Goal: Task Accomplishment & Management: Manage account settings

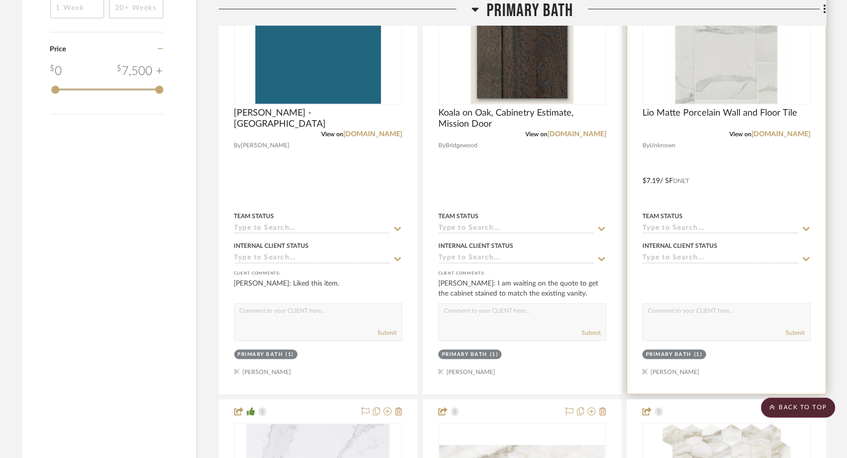
scroll to position [1375, 0]
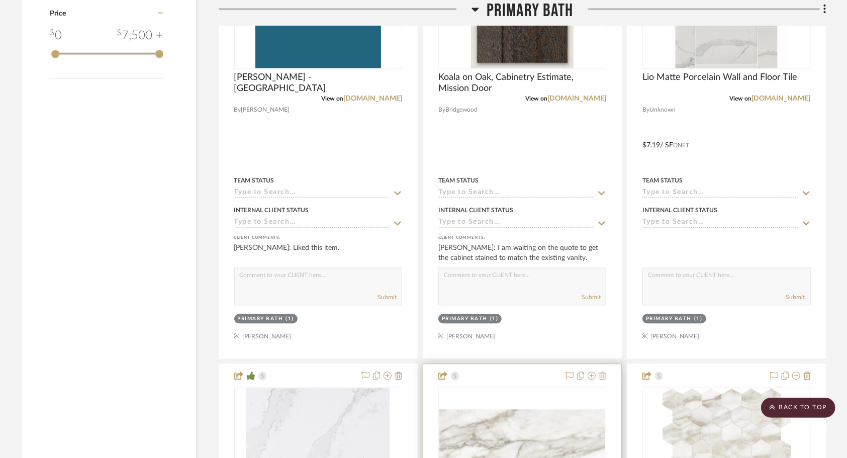
click at [602, 372] on icon at bounding box center [602, 376] width 7 height 8
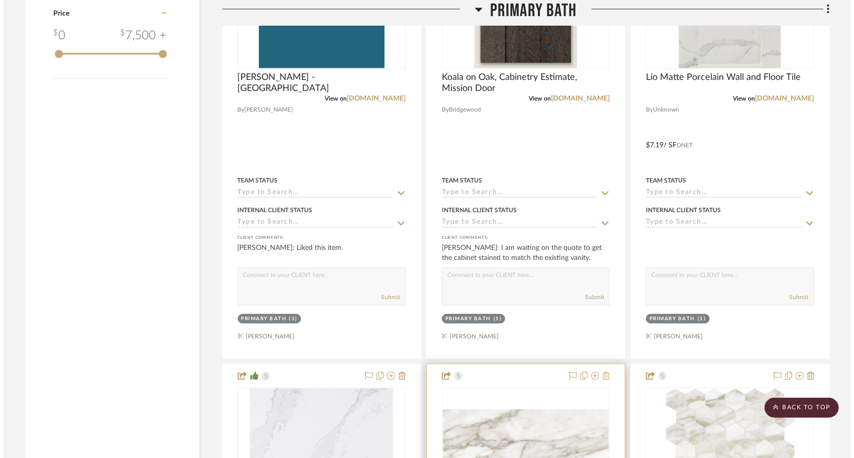
scroll to position [0, 0]
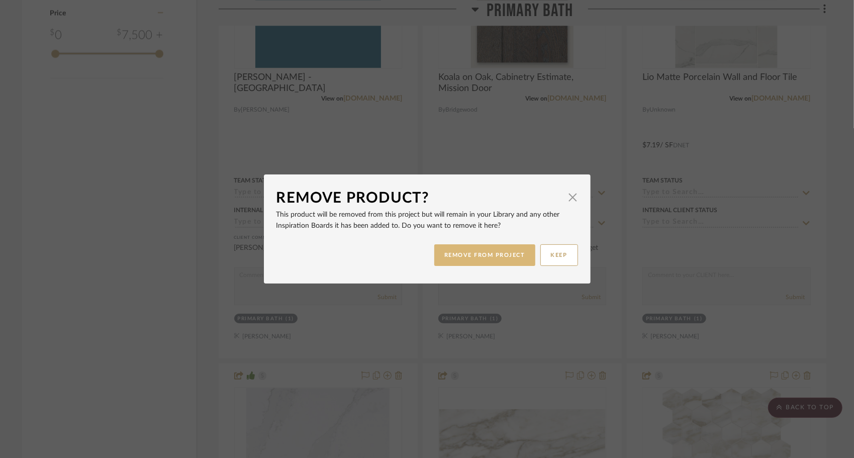
click at [503, 257] on button "REMOVE FROM PROJECT" at bounding box center [484, 255] width 101 height 22
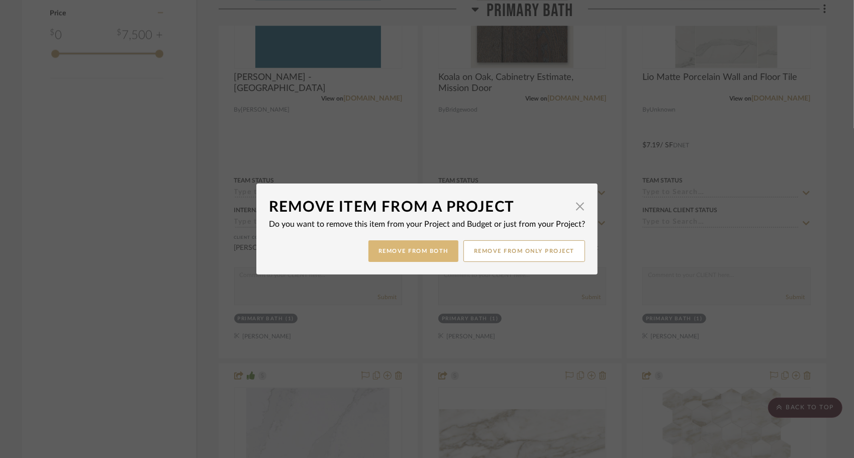
click at [427, 248] on button "Remove from Both" at bounding box center [414, 251] width 90 height 22
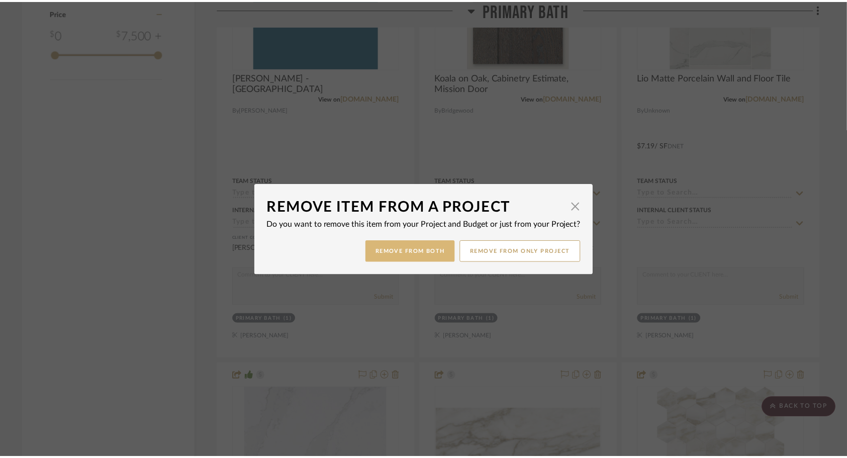
scroll to position [1375, 0]
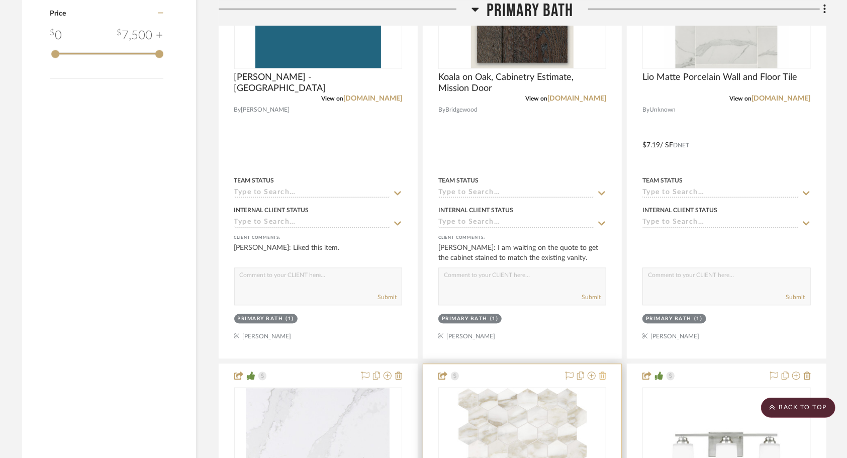
click at [603, 372] on icon at bounding box center [602, 376] width 7 height 8
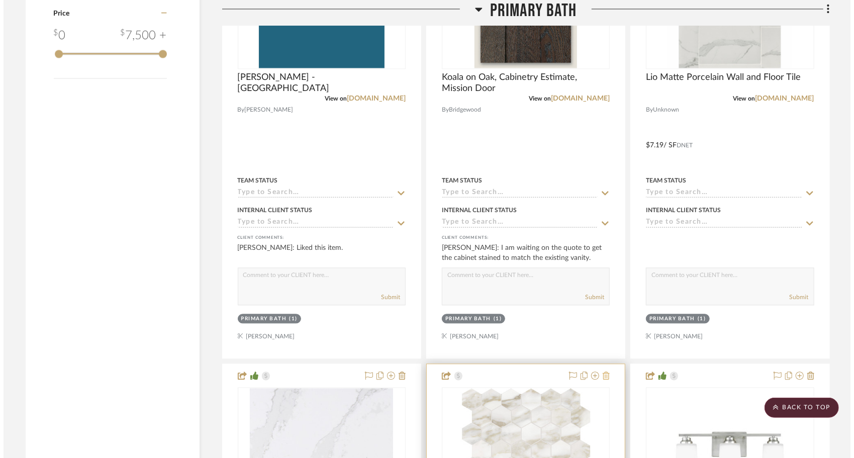
scroll to position [0, 0]
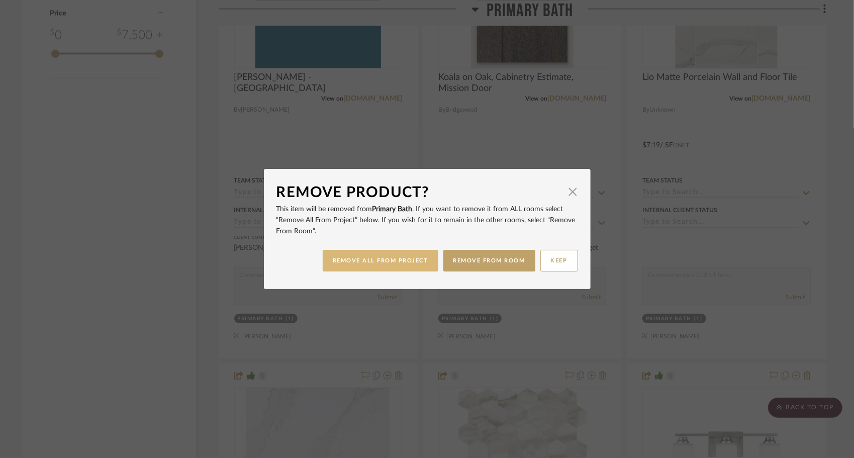
click at [411, 263] on button "REMOVE ALL FROM PROJECT" at bounding box center [381, 261] width 116 height 22
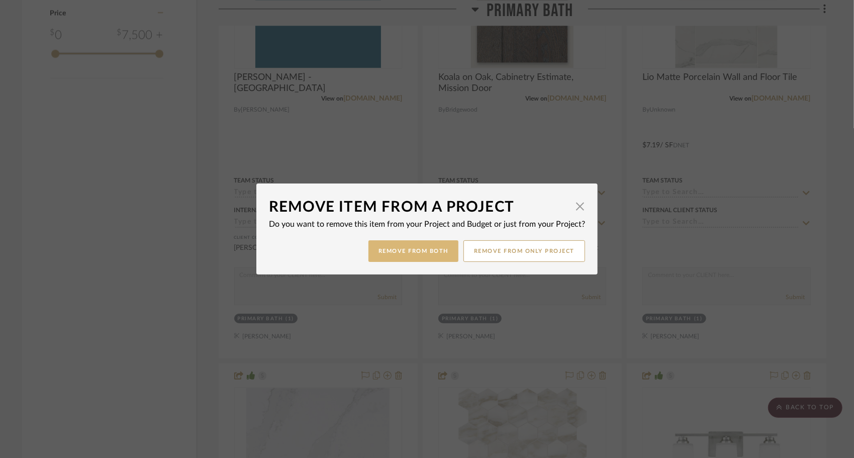
click at [406, 256] on button "Remove from Both" at bounding box center [414, 251] width 90 height 22
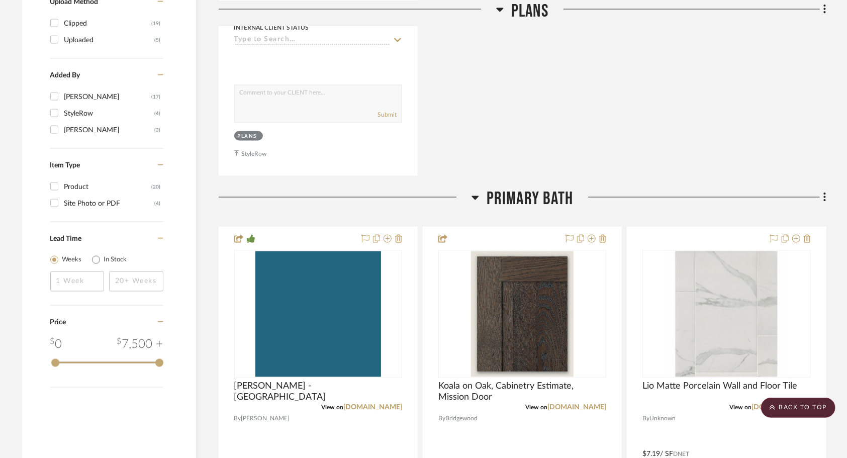
scroll to position [1067, 0]
click at [823, 191] on icon at bounding box center [824, 196] width 3 height 11
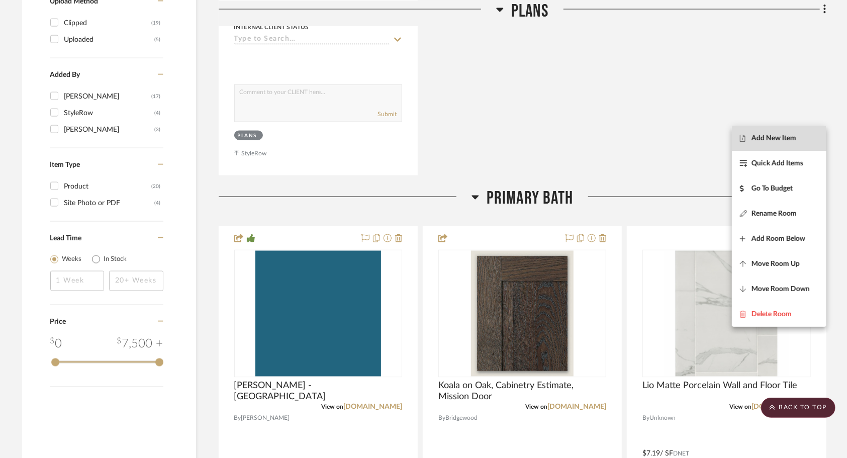
click at [787, 139] on span "Add New Item" at bounding box center [774, 138] width 45 height 9
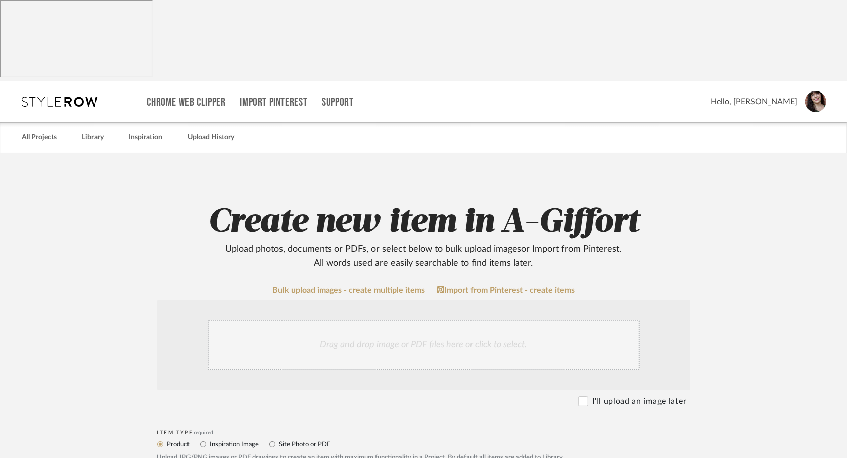
click at [453, 320] on div "Drag and drop image or PDF files here or click to select." at bounding box center [424, 345] width 432 height 50
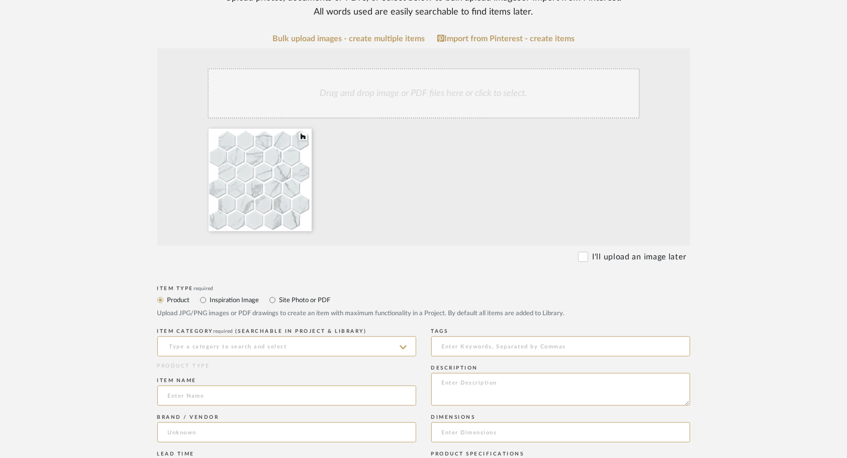
scroll to position [257, 0]
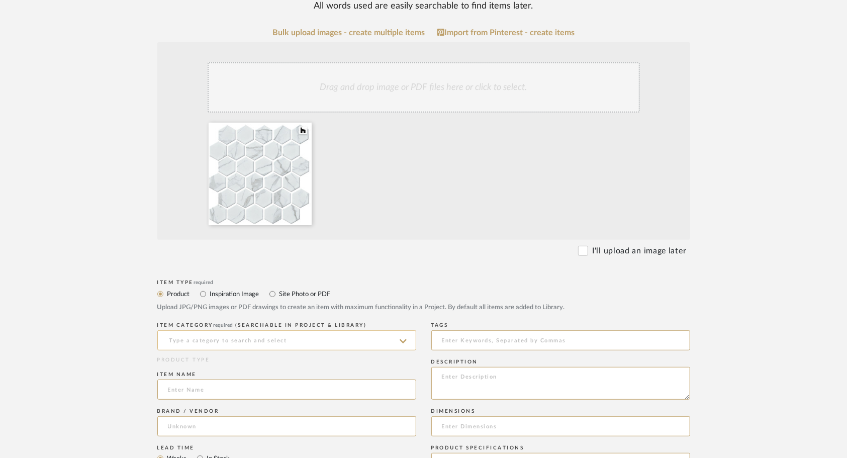
click at [319, 330] on input at bounding box center [286, 340] width 259 height 20
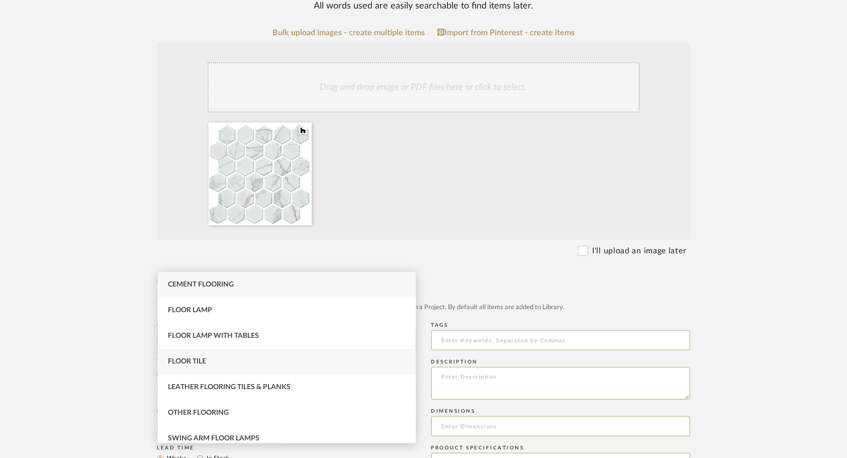
click at [218, 368] on div "Floor Tile" at bounding box center [287, 362] width 258 height 26
type input "Floor Tile"
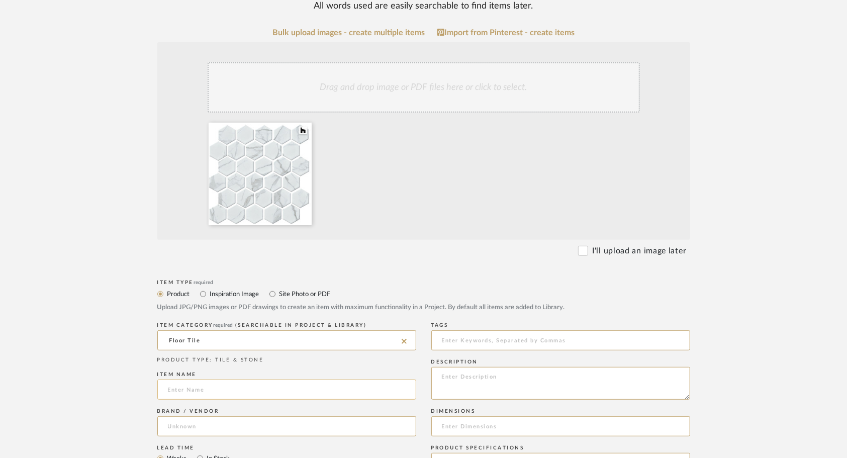
click at [239, 380] on input at bounding box center [286, 390] width 259 height 20
type input "H"
type input "2" [PERSON_NAME]"
click at [347, 416] on input at bounding box center [286, 426] width 259 height 20
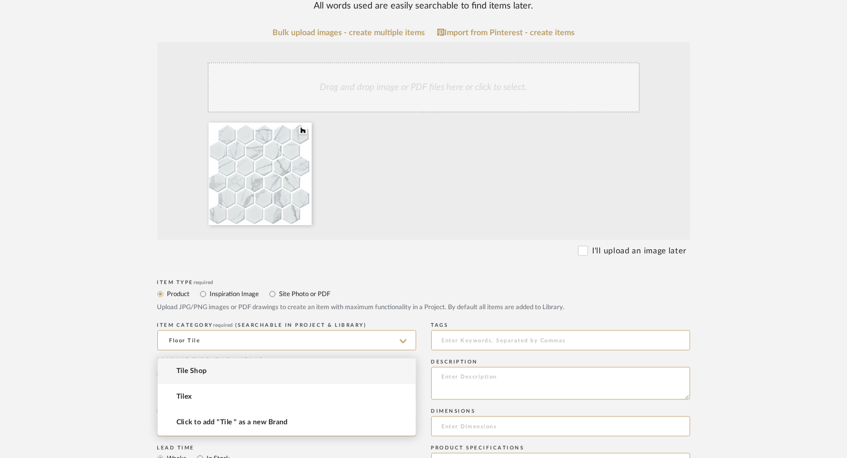
type input "Tile Shop"
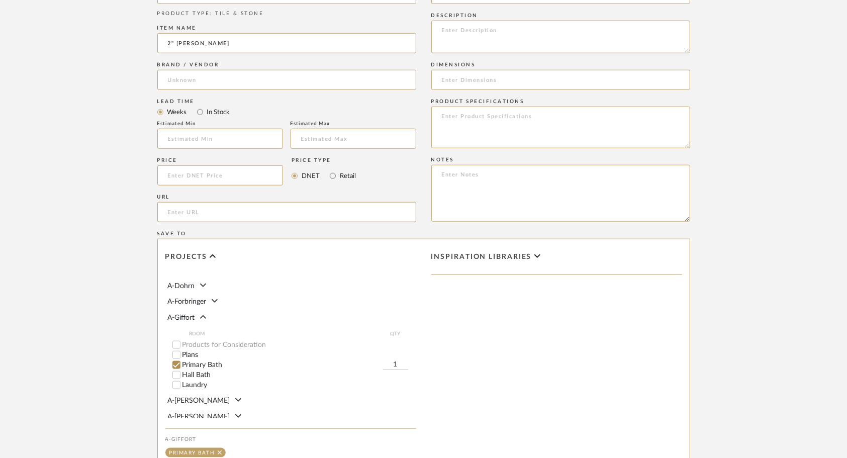
scroll to position [106, 0]
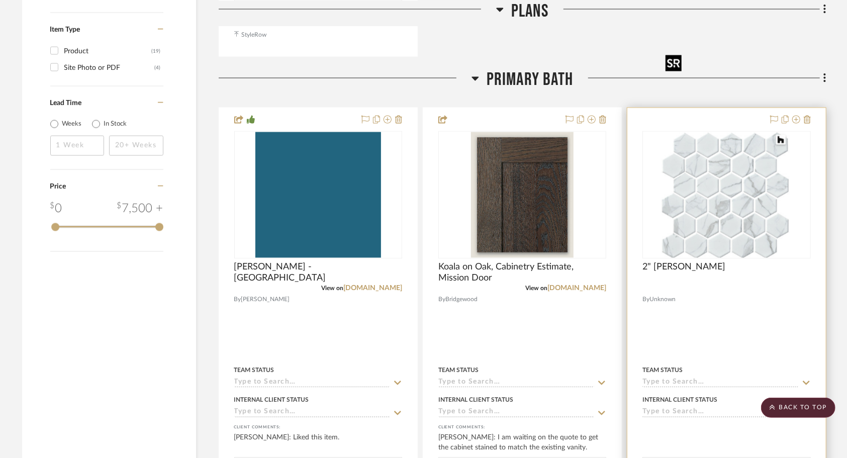
scroll to position [1183, 0]
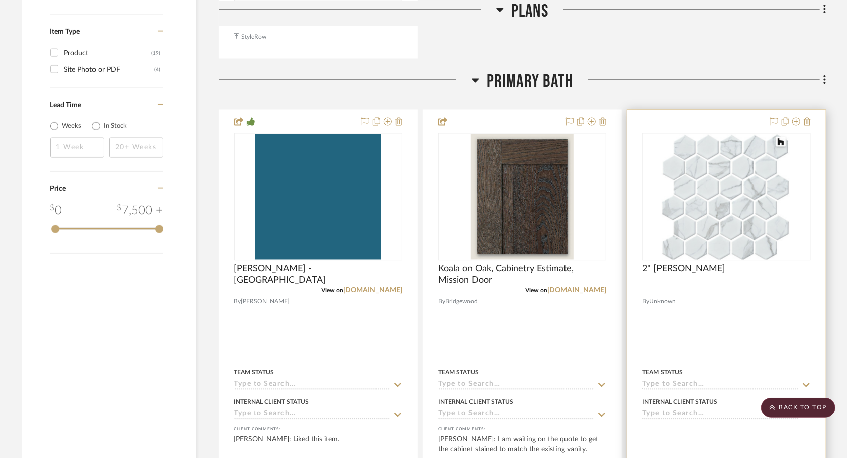
click at [737, 246] on div at bounding box center [726, 330] width 198 height 440
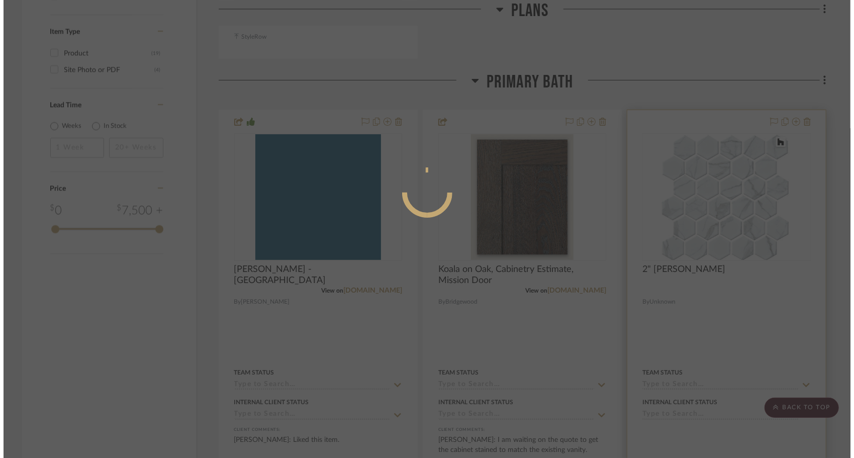
scroll to position [0, 0]
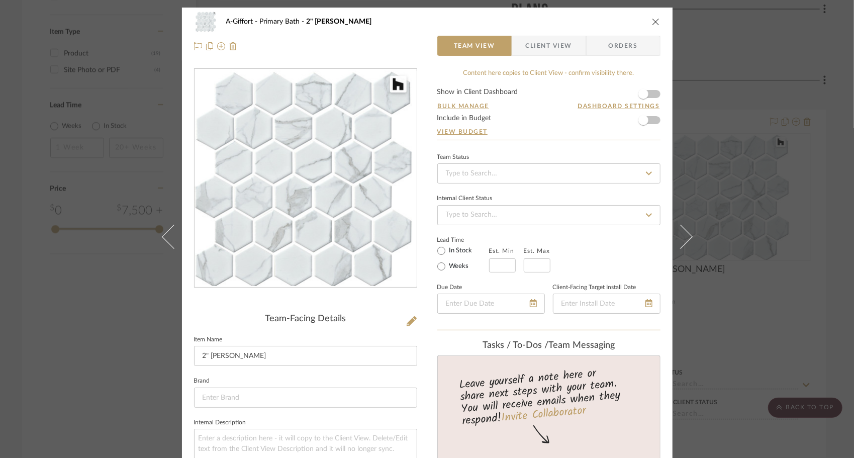
click at [651, 94] on form "Show in Client Dashboard Bulk Manage Dashboard Settings Include in Budget View …" at bounding box center [548, 113] width 223 height 51
click at [645, 89] on span "button" at bounding box center [643, 94] width 22 height 22
click at [644, 123] on span "button" at bounding box center [643, 120] width 22 height 22
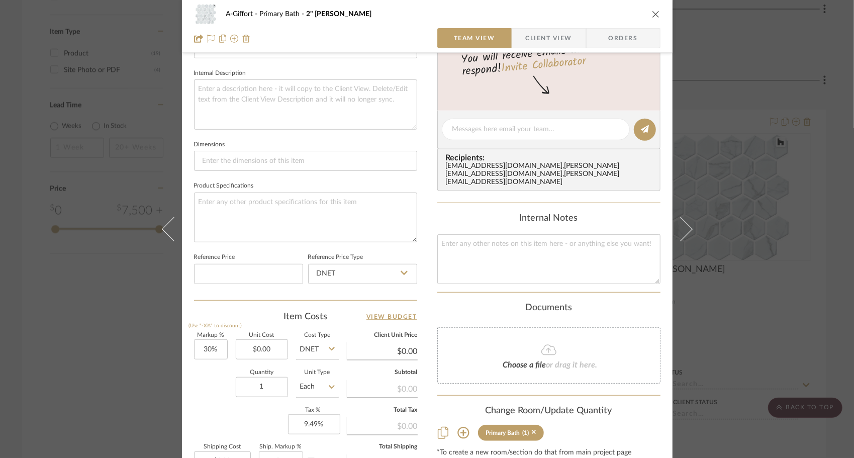
scroll to position [368, 0]
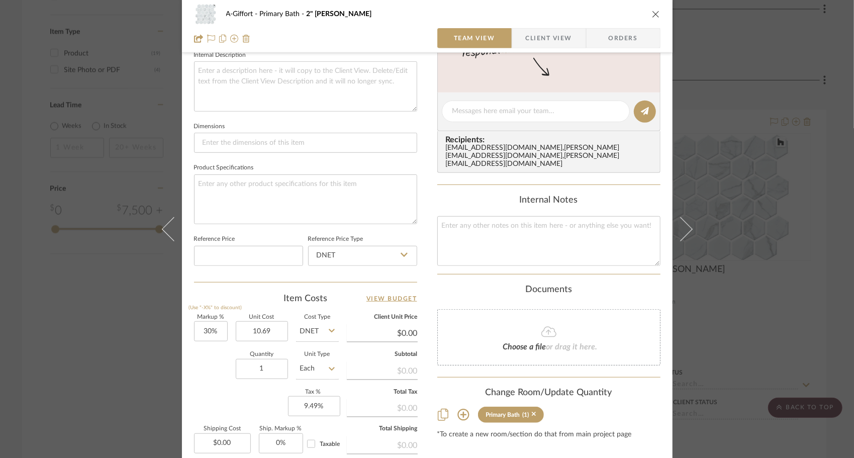
type input "$10.69"
click at [216, 361] on div "Quantity 1 Unit Type Each" at bounding box center [266, 370] width 145 height 36
type input "$13.90"
type input "$1.39"
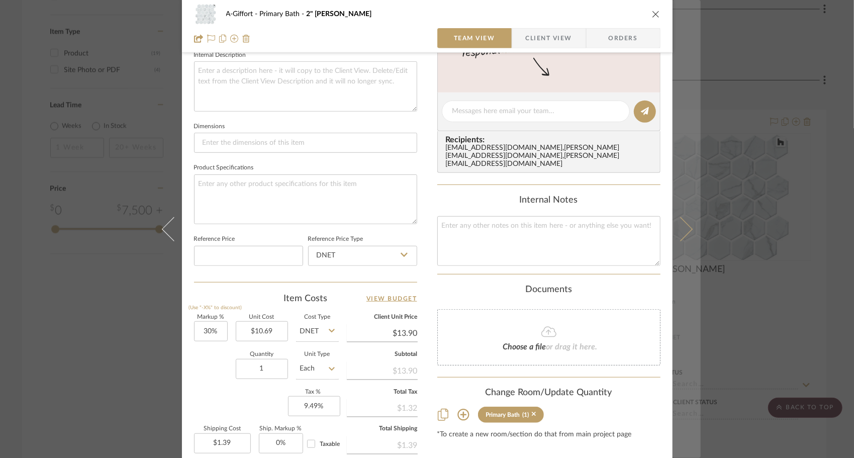
click at [686, 229] on icon at bounding box center [680, 229] width 24 height 24
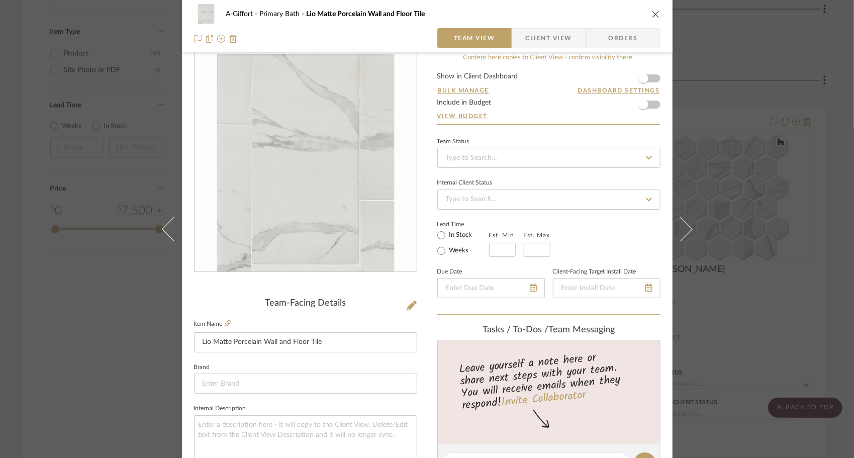
scroll to position [15, 0]
click at [650, 80] on span "button" at bounding box center [643, 79] width 22 height 22
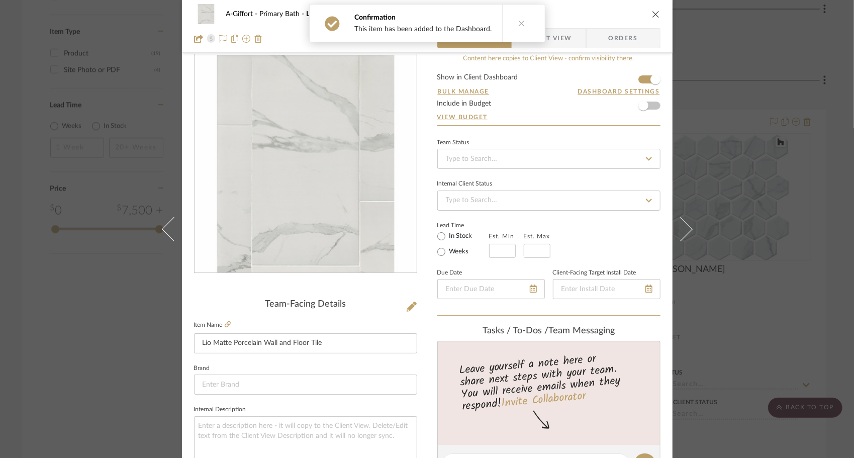
click at [651, 105] on form "Show in Client Dashboard Bulk Manage Dashboard Settings Include in Budget View …" at bounding box center [548, 99] width 223 height 51
click at [638, 101] on span "button" at bounding box center [643, 106] width 10 height 10
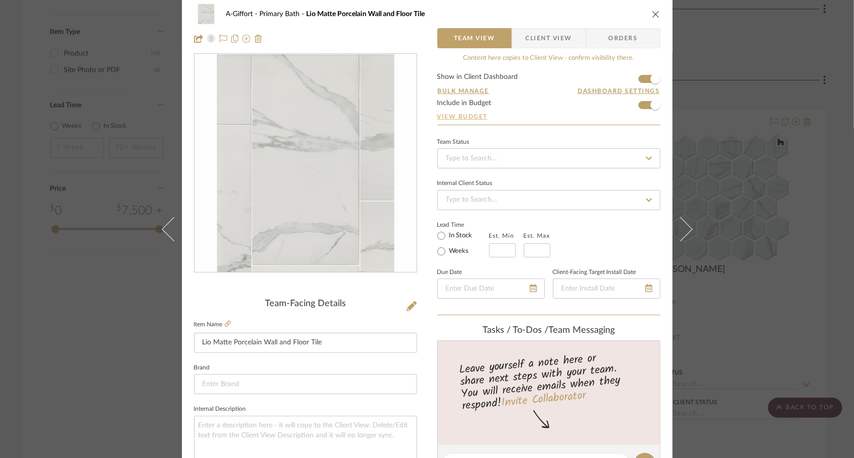
scroll to position [0, 0]
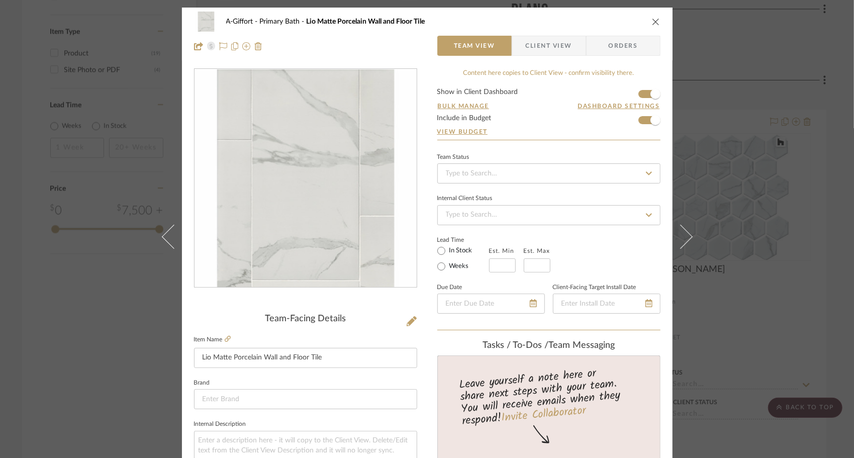
click at [655, 21] on icon "close" at bounding box center [656, 22] width 8 height 8
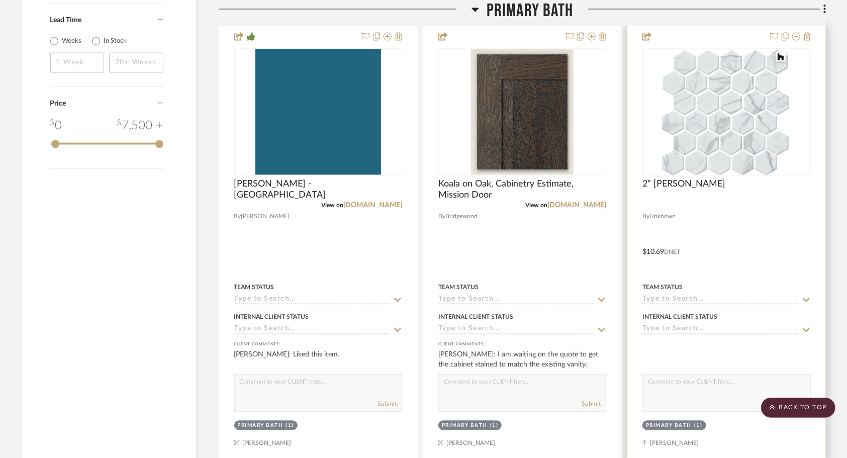
scroll to position [1491, 0]
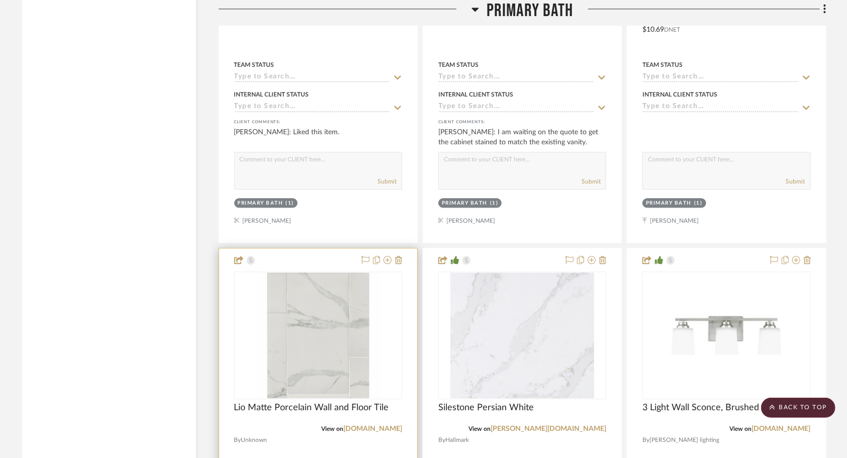
click at [322, 424] on div "View on tileshop.com" at bounding box center [318, 428] width 168 height 9
click at [389, 256] on icon at bounding box center [388, 260] width 8 height 8
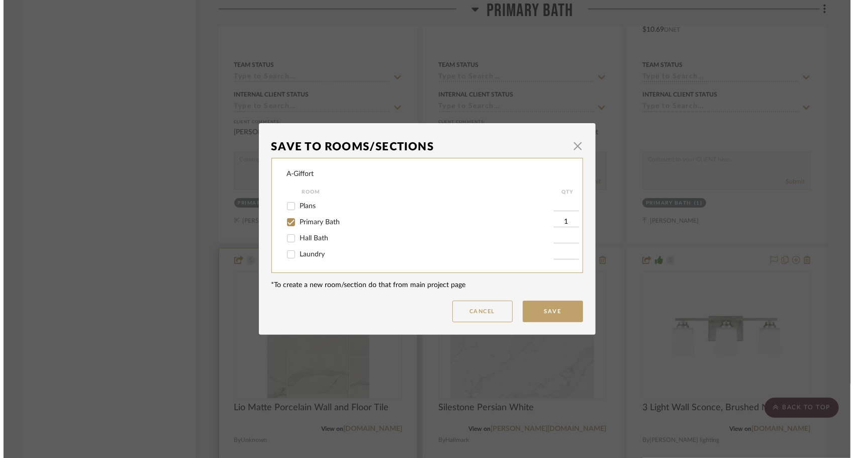
scroll to position [0, 0]
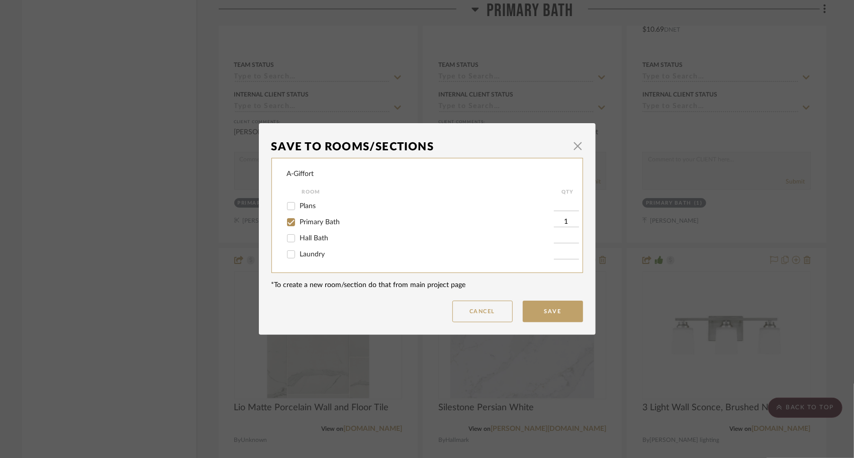
click at [309, 239] on span "Hall Bath" at bounding box center [314, 238] width 29 height 7
click at [299, 239] on input "Hall Bath" at bounding box center [291, 238] width 16 height 16
checkbox input "true"
type input "1"
click at [309, 248] on div "Laundry" at bounding box center [420, 254] width 267 height 16
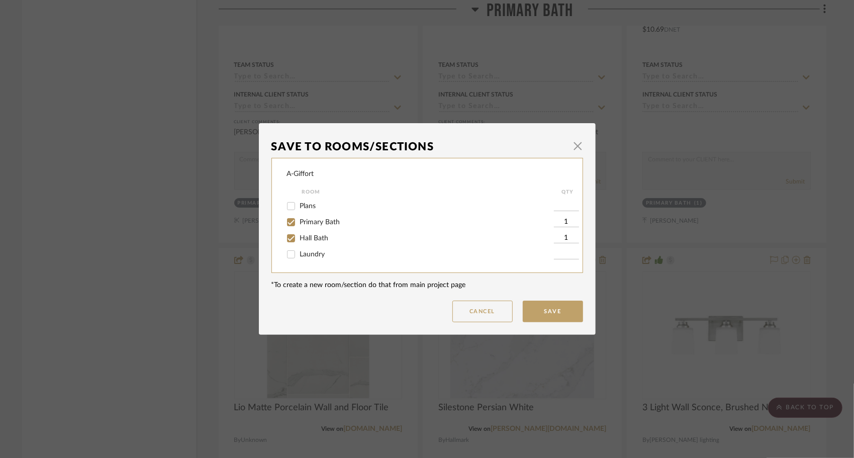
click at [310, 251] on span "Laundry" at bounding box center [312, 254] width 25 height 7
click at [299, 251] on input "Laundry" at bounding box center [291, 254] width 16 height 16
checkbox input "true"
type input "1"
click at [556, 314] on button "Save" at bounding box center [553, 312] width 60 height 22
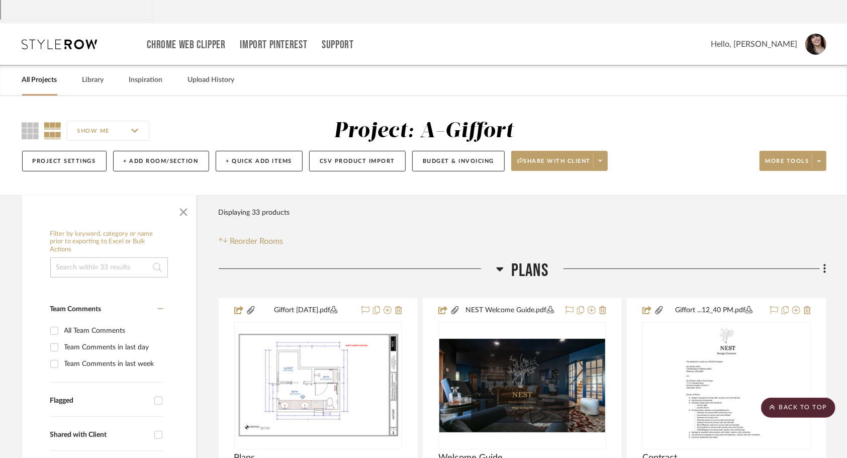
scroll to position [51, 0]
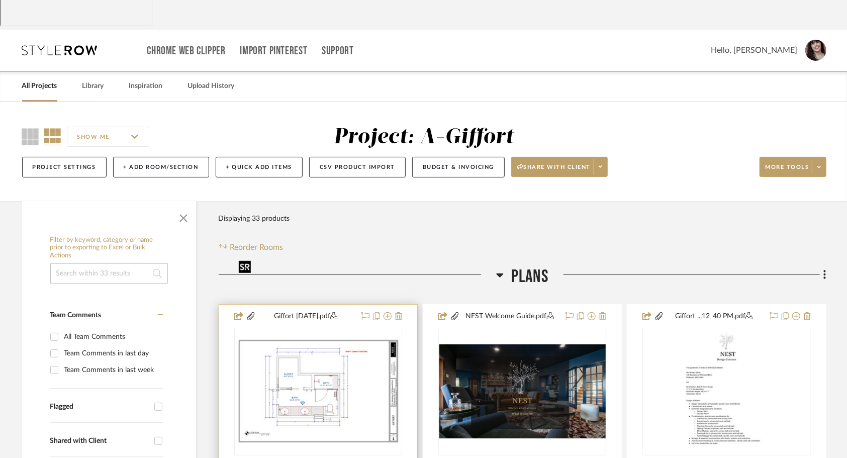
click at [313, 338] on img at bounding box center [318, 391] width 166 height 107
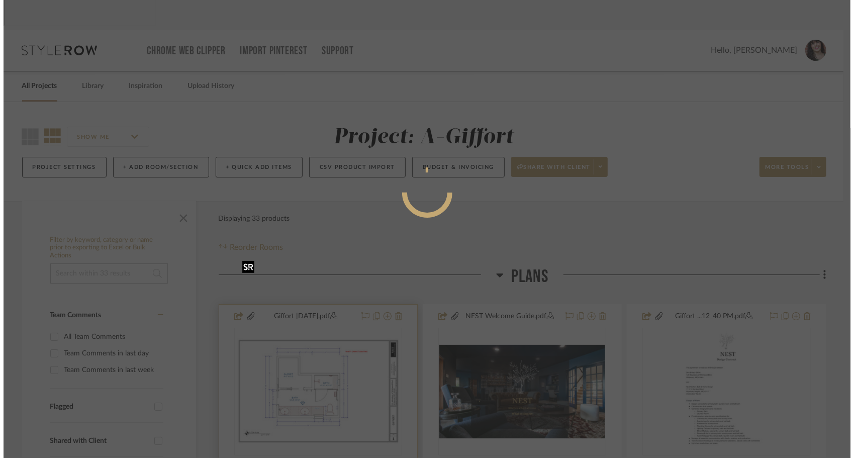
scroll to position [0, 0]
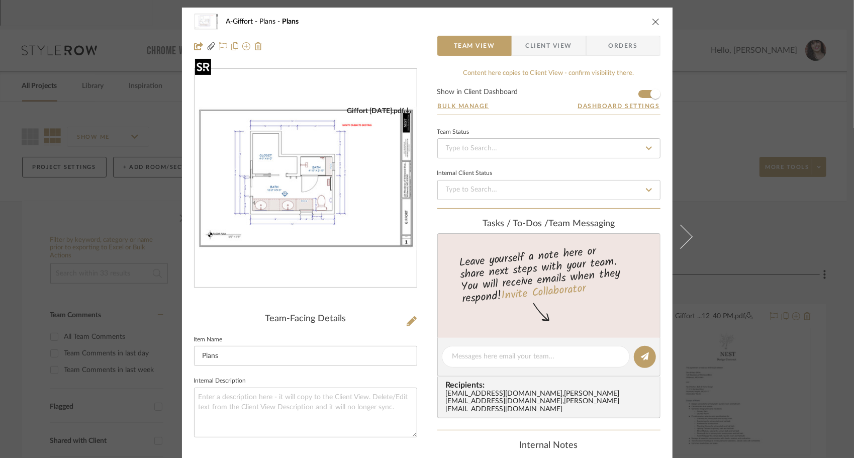
click at [362, 155] on img "0" at bounding box center [306, 179] width 222 height 144
click at [652, 22] on icon "close" at bounding box center [656, 22] width 8 height 8
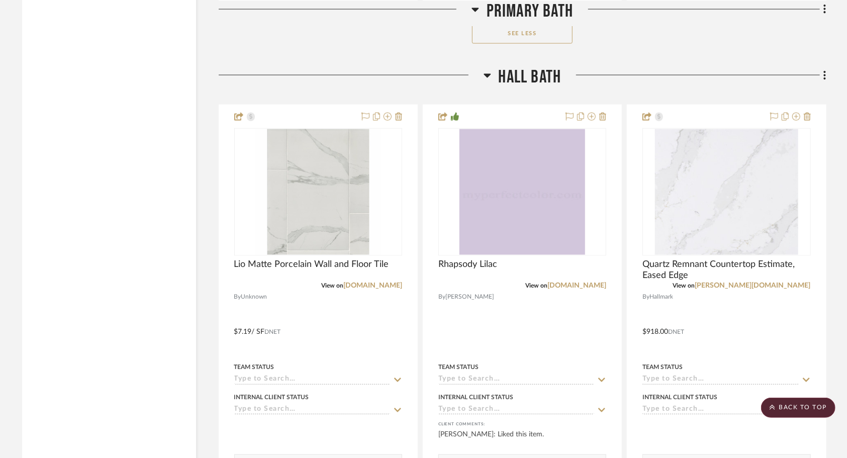
scroll to position [3504, 0]
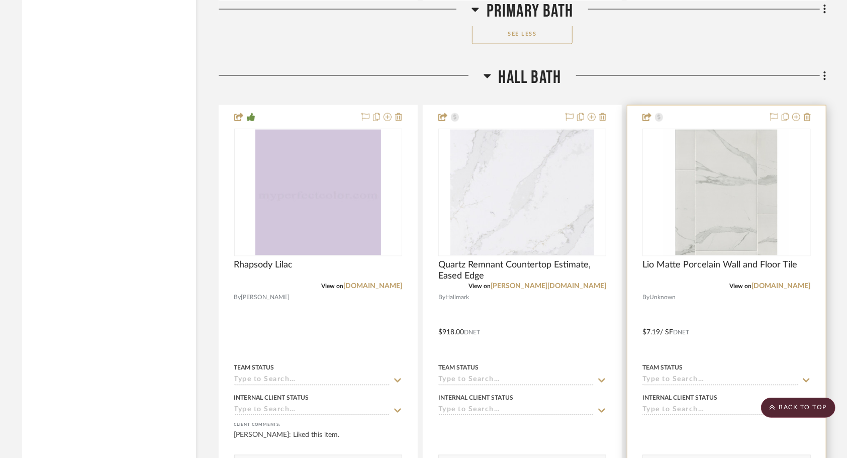
click at [748, 213] on div at bounding box center [726, 326] width 198 height 440
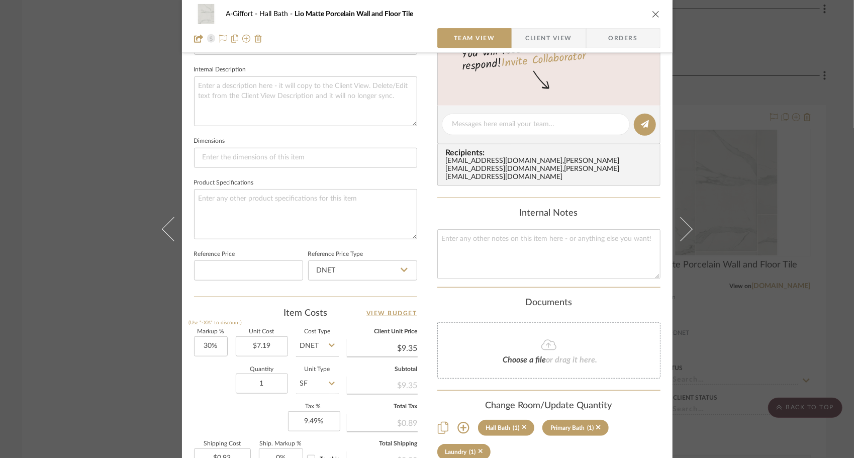
scroll to position [355, 0]
click at [266, 379] on input "1" at bounding box center [262, 383] width 52 height 20
type input "35"
click at [202, 405] on div "Markup % (Use "-X%" to discount) 30% Unit Cost $7.19 Cost Type DNET Client Unit…" at bounding box center [305, 402] width 223 height 147
type input "$32.71"
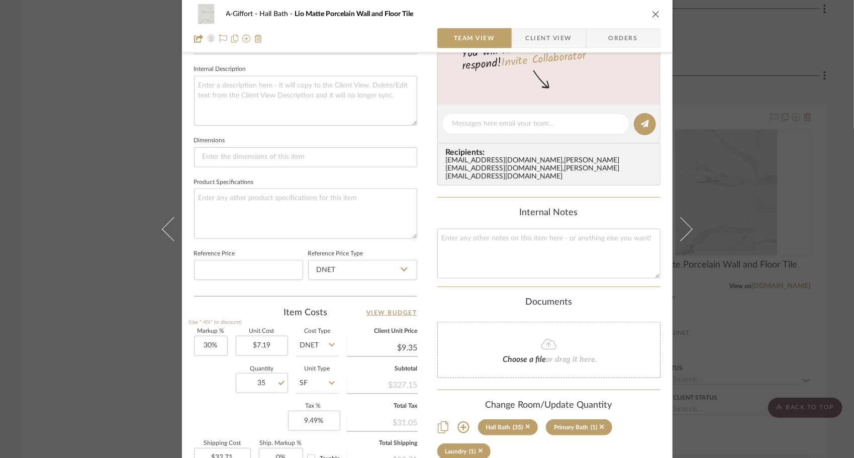
click at [654, 13] on icon "close" at bounding box center [656, 14] width 8 height 8
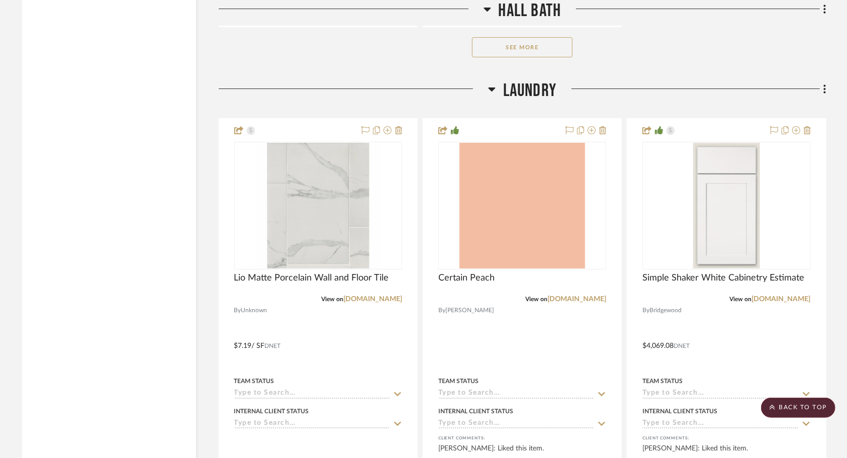
scroll to position [4956, 0]
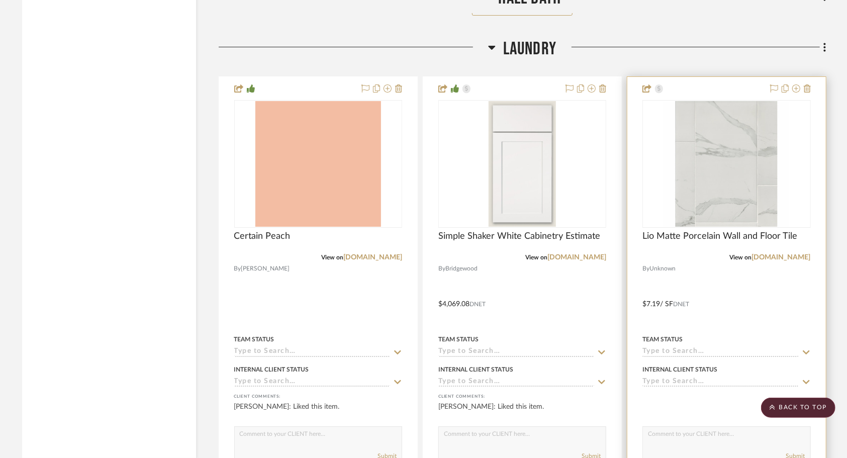
click at [749, 234] on div at bounding box center [726, 297] width 198 height 440
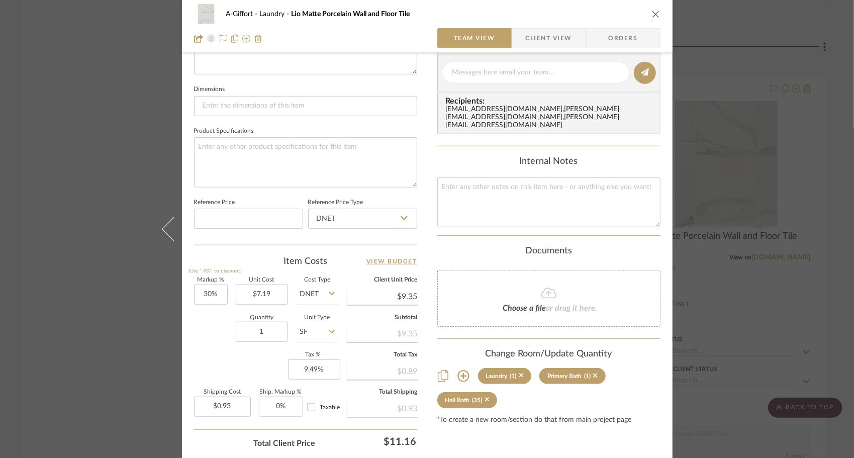
scroll to position [414, 0]
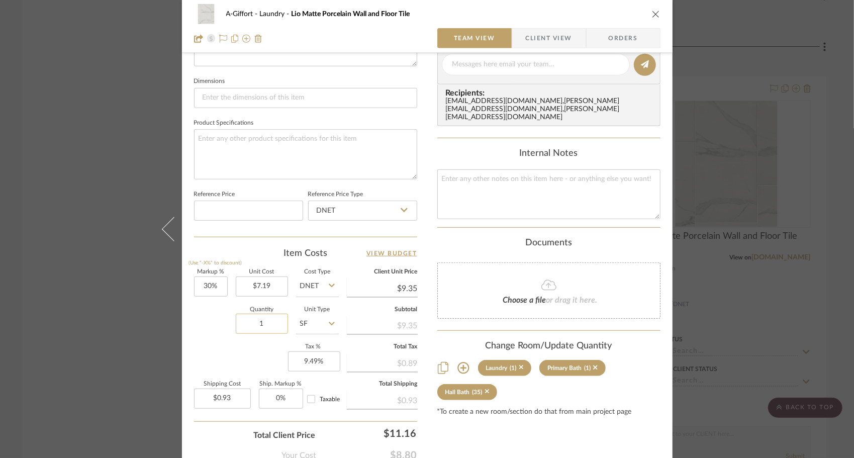
click at [269, 324] on input "1" at bounding box center [262, 324] width 52 height 20
type input "52"
click at [199, 342] on div "Markup % (Use "-X%" to discount) 30% Unit Cost $7.19 Cost Type DNET Client Unit…" at bounding box center [305, 342] width 223 height 147
type input "$48.60"
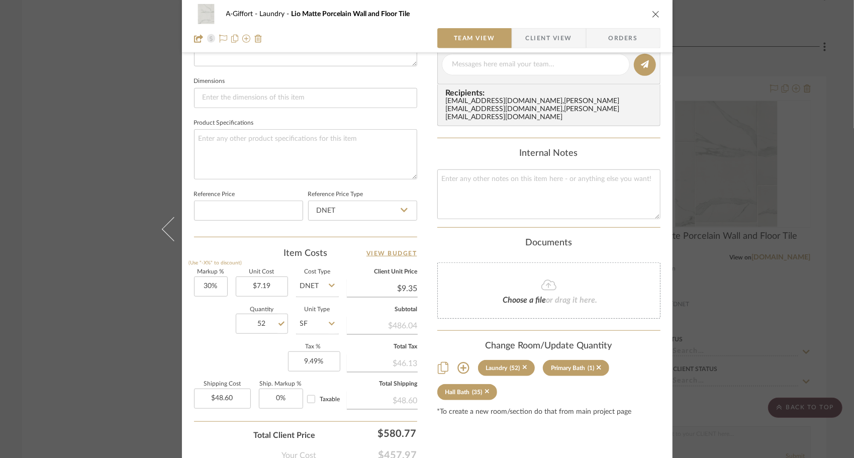
click at [654, 16] on icon "close" at bounding box center [656, 14] width 8 height 8
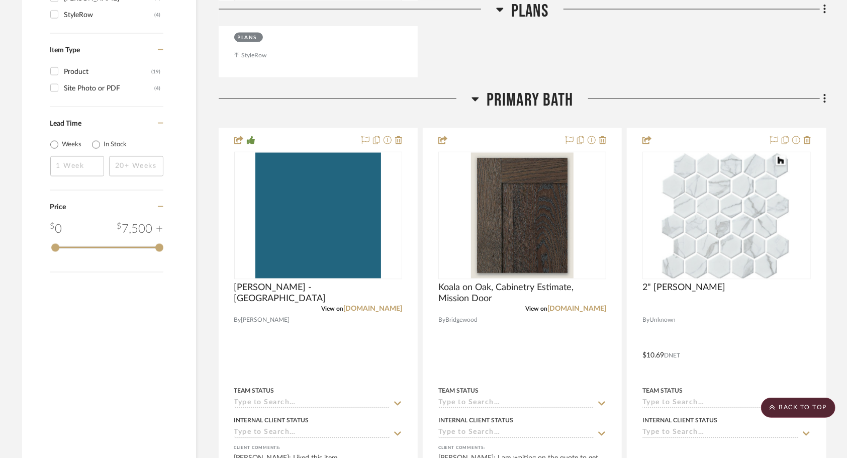
scroll to position [1166, 0]
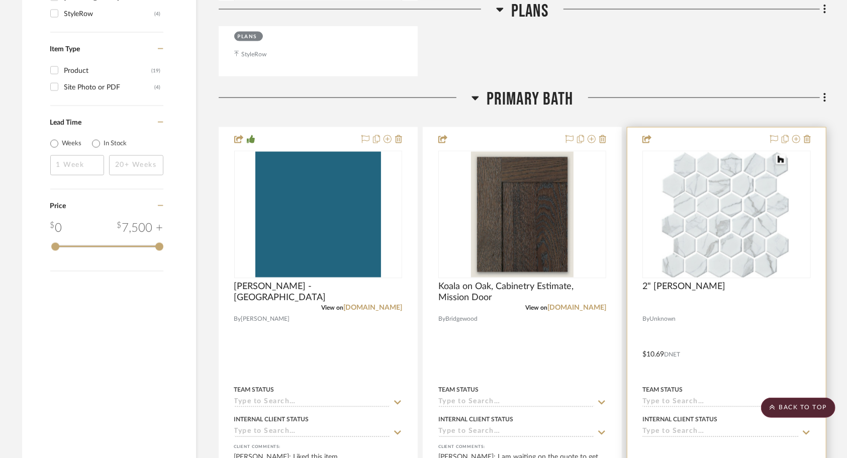
click at [762, 247] on div at bounding box center [726, 348] width 198 height 440
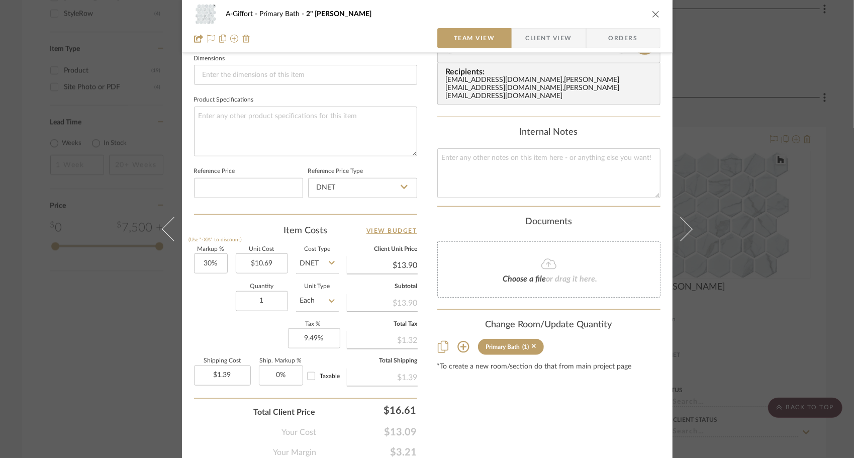
scroll to position [474, 0]
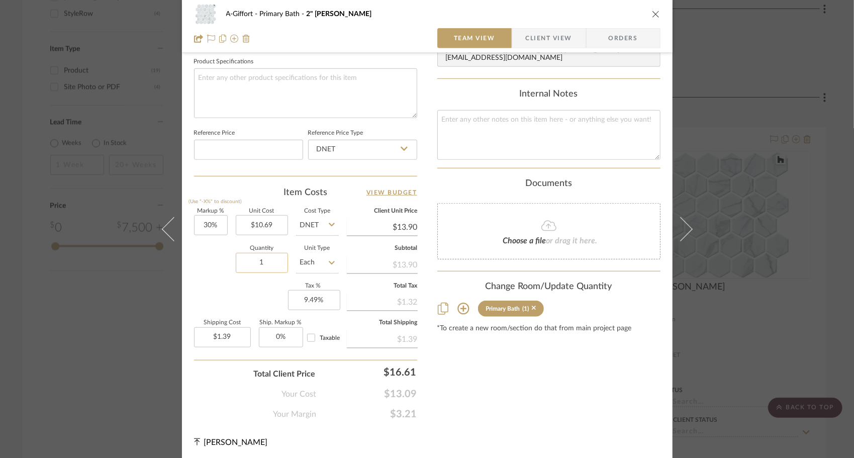
click at [264, 263] on input "1" at bounding box center [262, 263] width 52 height 20
type input "25"
click at [210, 278] on div "Quantity 25 Unit Type Each" at bounding box center [266, 264] width 145 height 36
type input "$34.74"
click at [654, 14] on icon "close" at bounding box center [656, 14] width 8 height 8
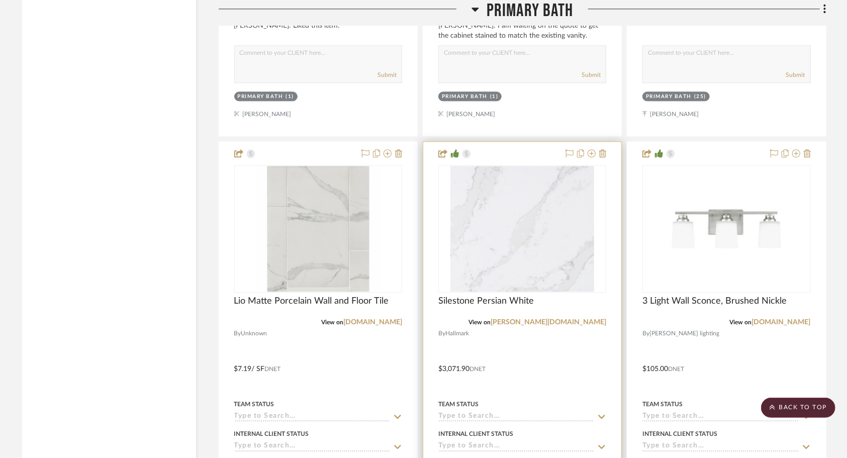
scroll to position [1599, 0]
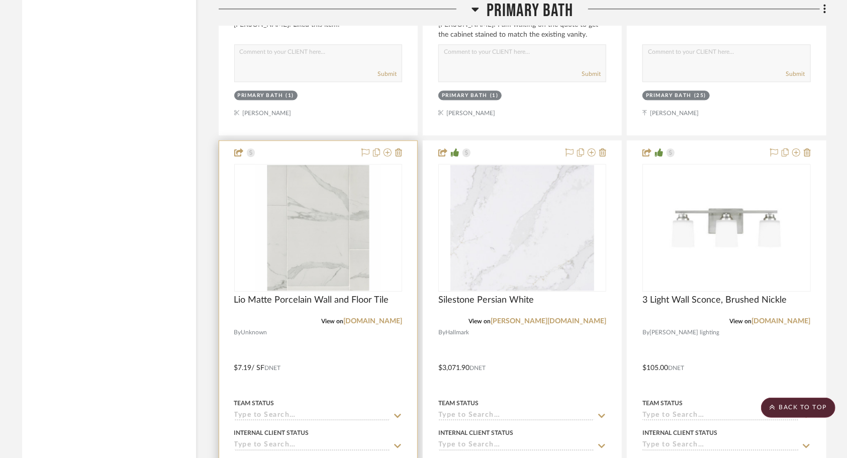
click at [382, 297] on div at bounding box center [318, 361] width 198 height 440
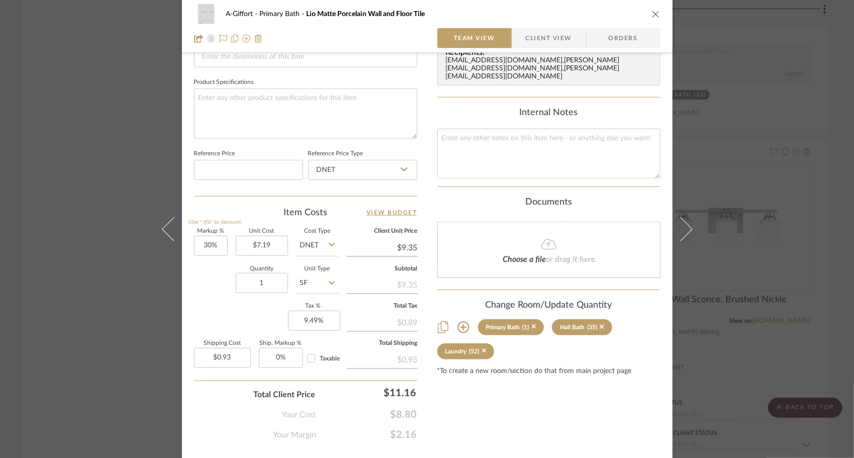
scroll to position [470, 0]
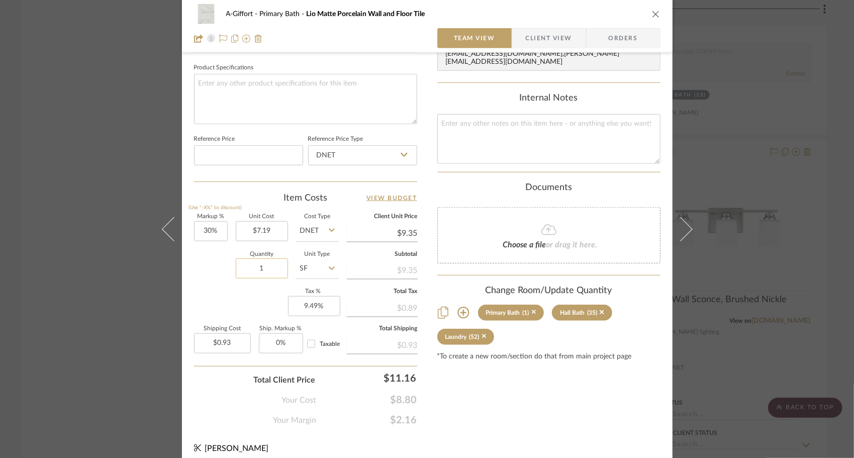
click at [259, 258] on input "1" at bounding box center [262, 268] width 52 height 20
type input "250"
click at [214, 278] on div "Quantity 250 Unit Type SF" at bounding box center [266, 270] width 145 height 36
type input "$233.68"
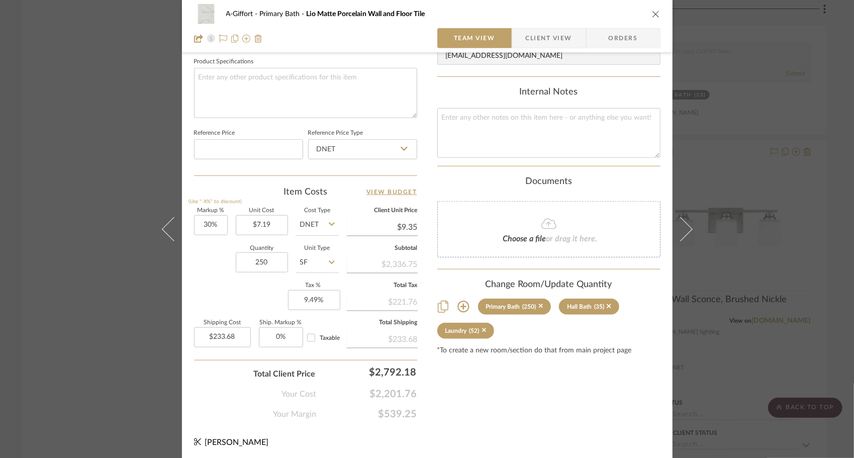
click at [654, 17] on icon "close" at bounding box center [656, 14] width 8 height 8
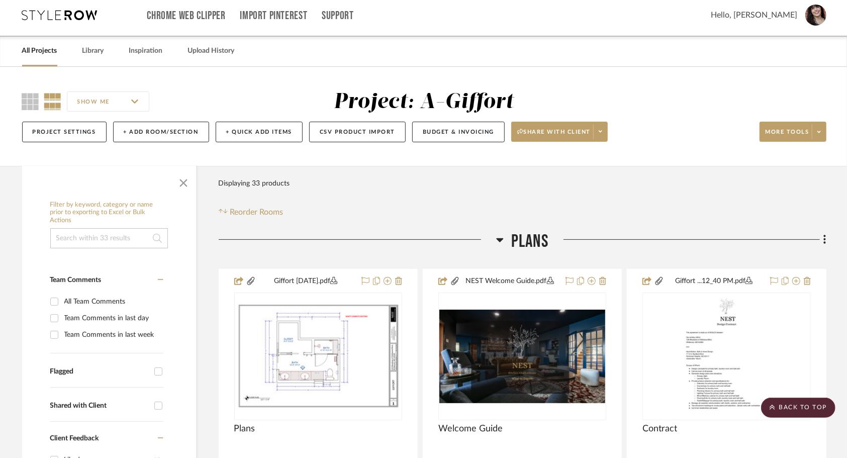
scroll to position [85, 0]
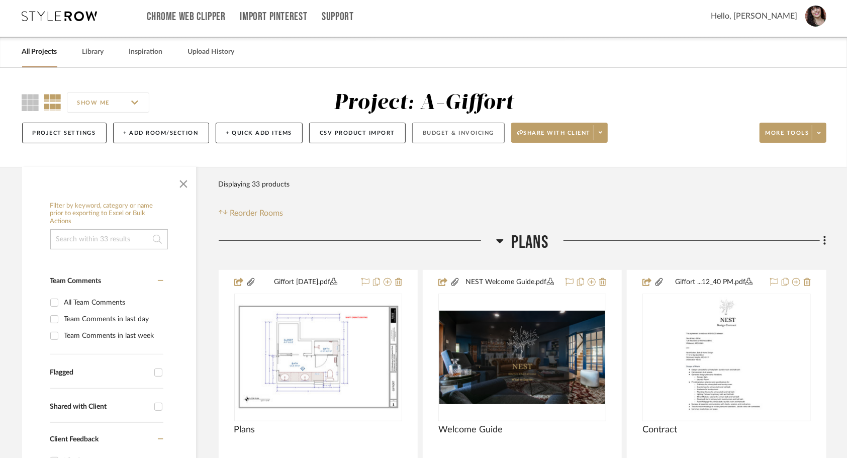
click at [486, 123] on button "Budget & Invoicing" at bounding box center [458, 133] width 93 height 21
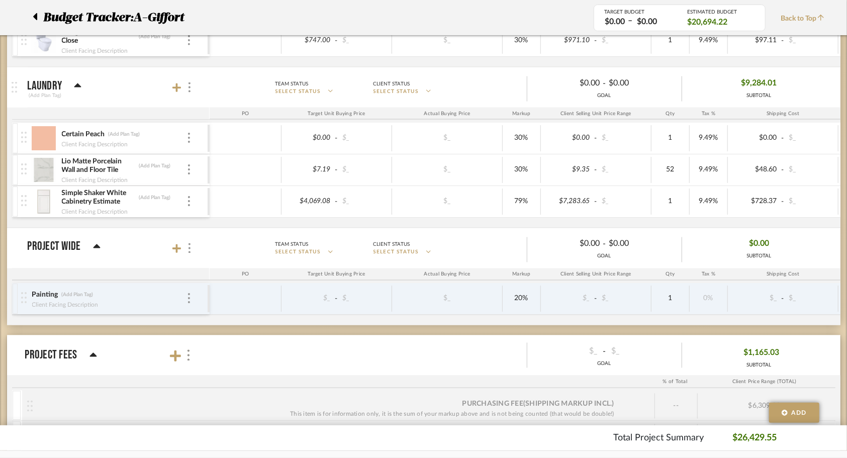
scroll to position [1164, 0]
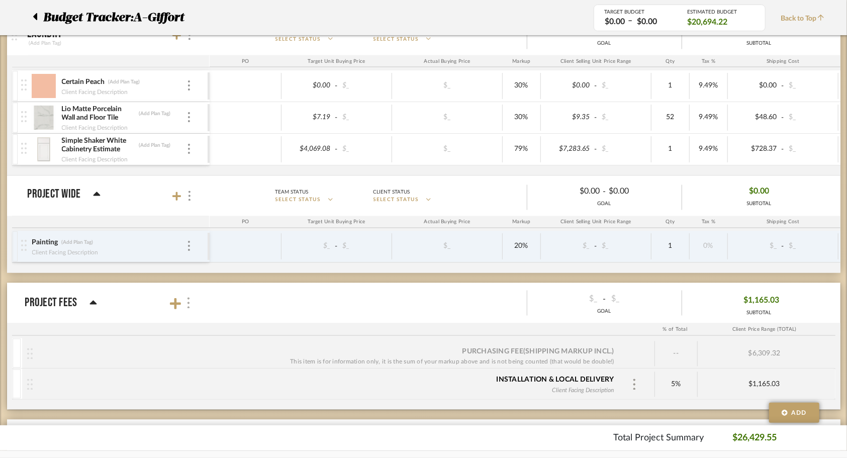
click at [190, 298] on img at bounding box center [188, 303] width 5 height 11
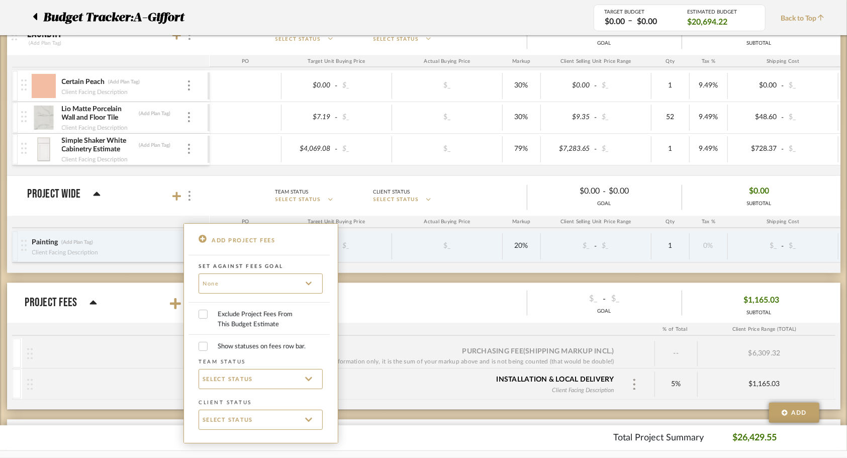
click at [203, 318] on label "Exclude Project Fees From This Budget Estimate" at bounding box center [261, 319] width 134 height 25
click at [203, 318] on input "Exclude Project Fees From This Budget Estimate" at bounding box center [203, 314] width 9 height 9
checkbox input "true"
click at [203, 347] on input "Show statuses on fees row bar." at bounding box center [203, 346] width 9 height 9
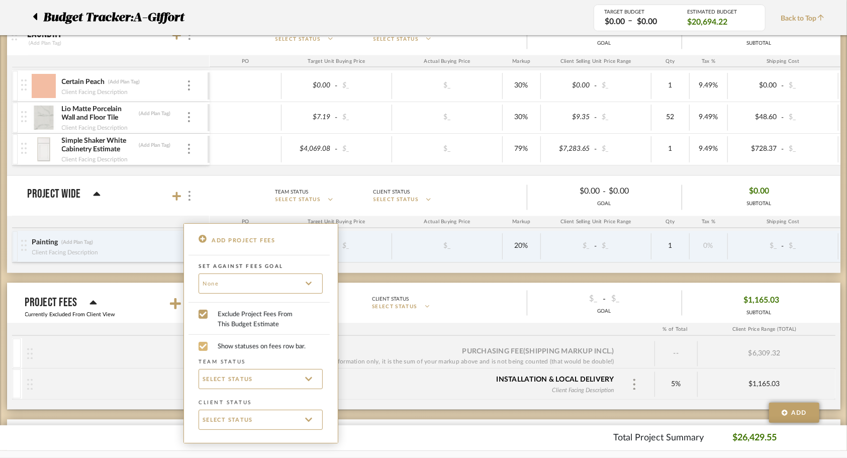
checkbox input "false"
click at [143, 233] on div at bounding box center [423, 229] width 847 height 458
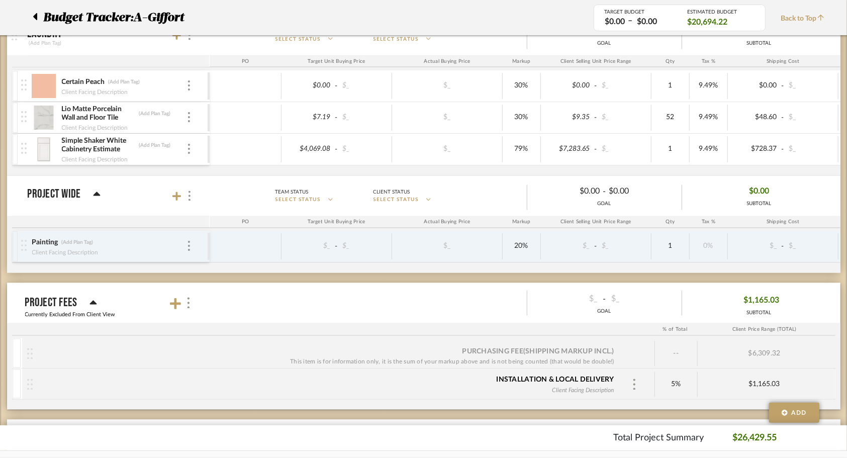
drag, startPoint x: 117, startPoint y: 222, endPoint x: 81, endPoint y: 227, distance: 35.5
click at [81, 311] on p "Currently Excluded From Client View" at bounding box center [70, 315] width 90 height 9
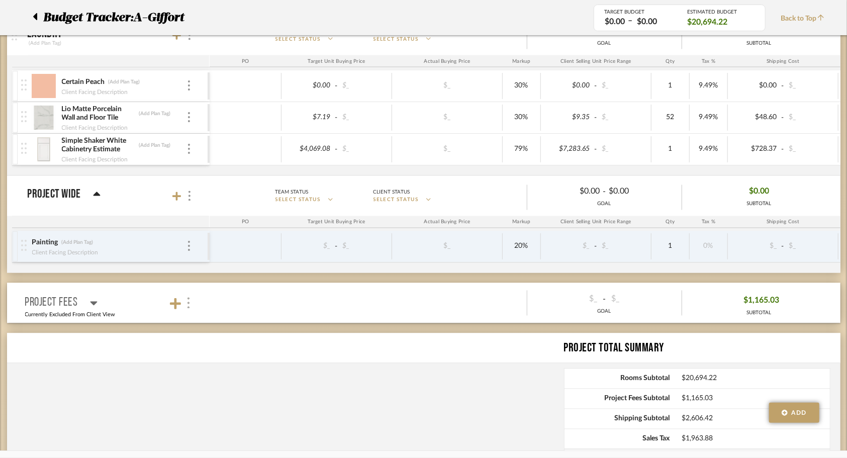
click at [187, 298] on img at bounding box center [188, 303] width 5 height 11
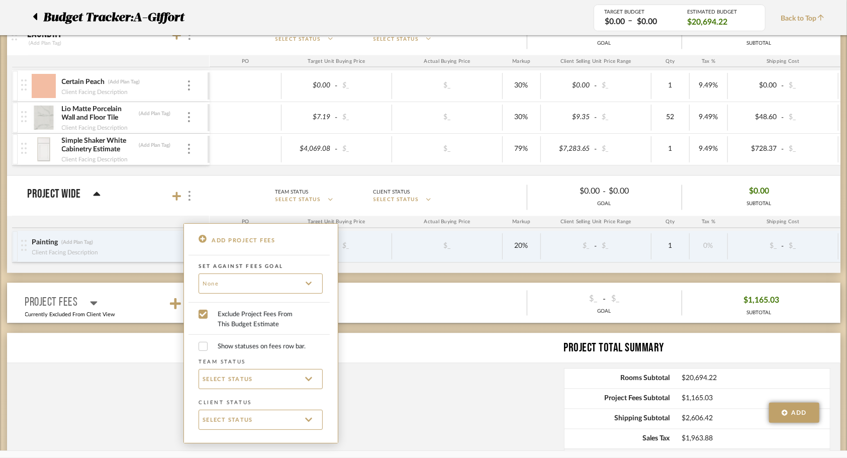
click at [355, 216] on div at bounding box center [423, 229] width 847 height 458
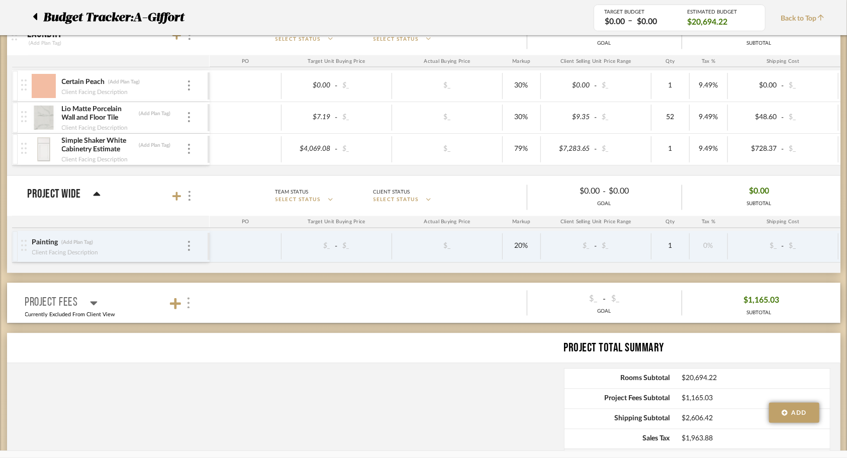
click at [188, 298] on img at bounding box center [188, 303] width 5 height 11
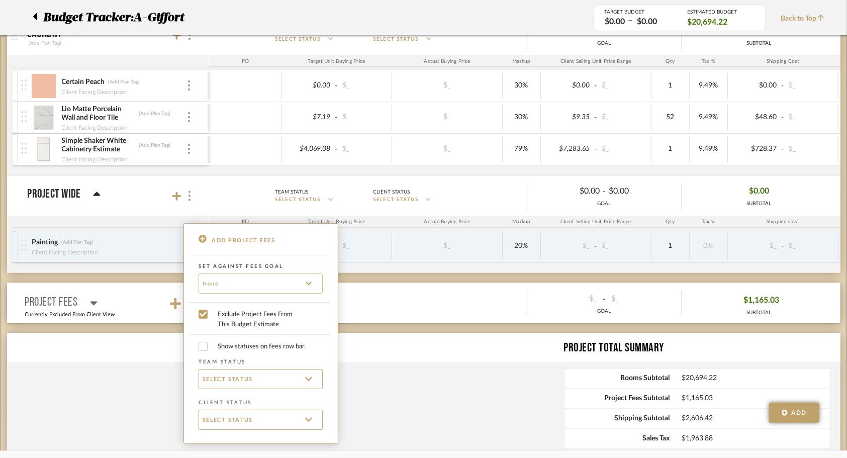
click at [229, 285] on input at bounding box center [261, 283] width 124 height 20
click at [365, 243] on div at bounding box center [423, 229] width 847 height 458
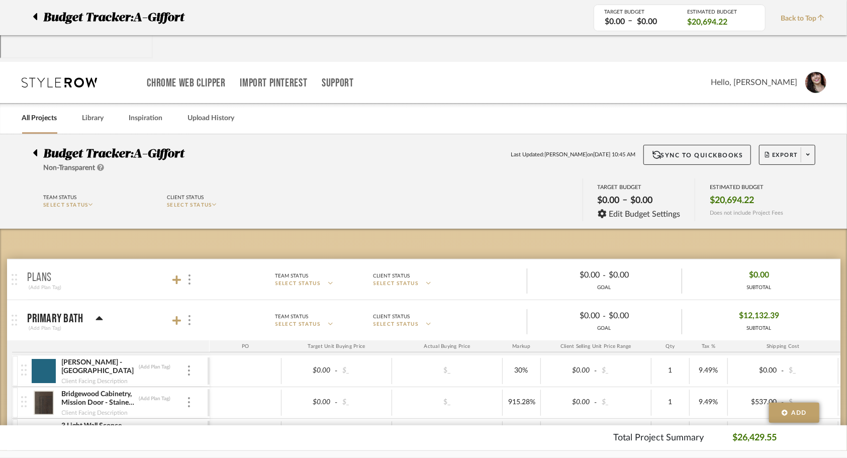
scroll to position [0, 0]
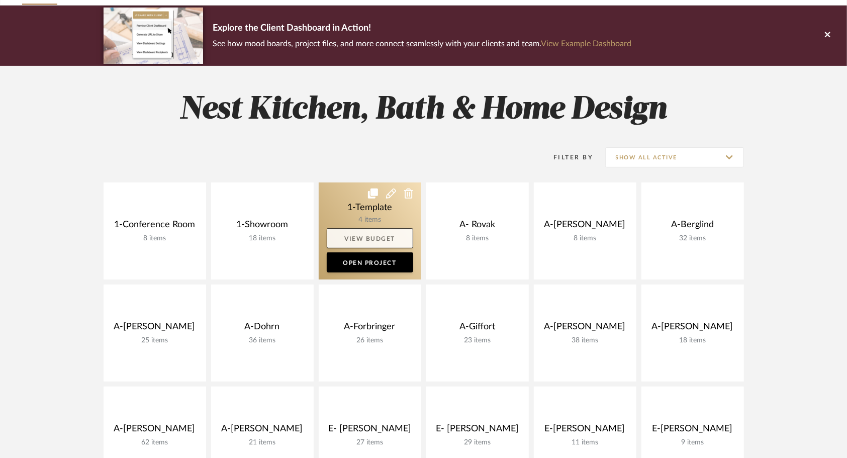
scroll to position [174, 0]
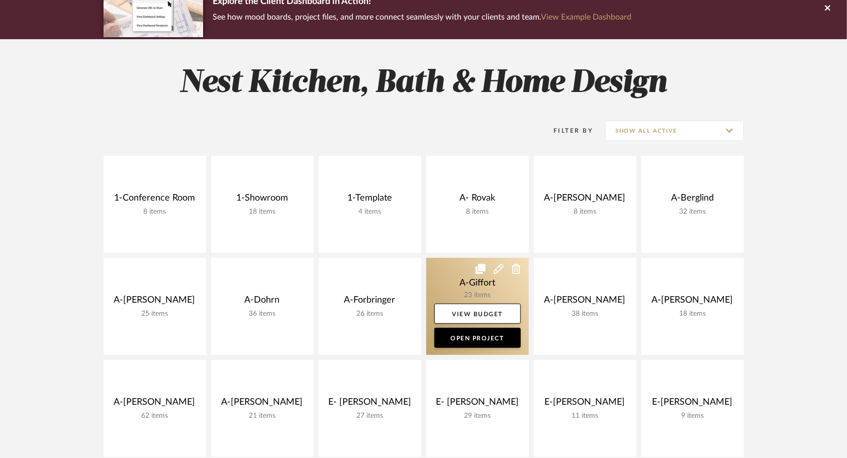
click at [459, 258] on link at bounding box center [477, 306] width 103 height 97
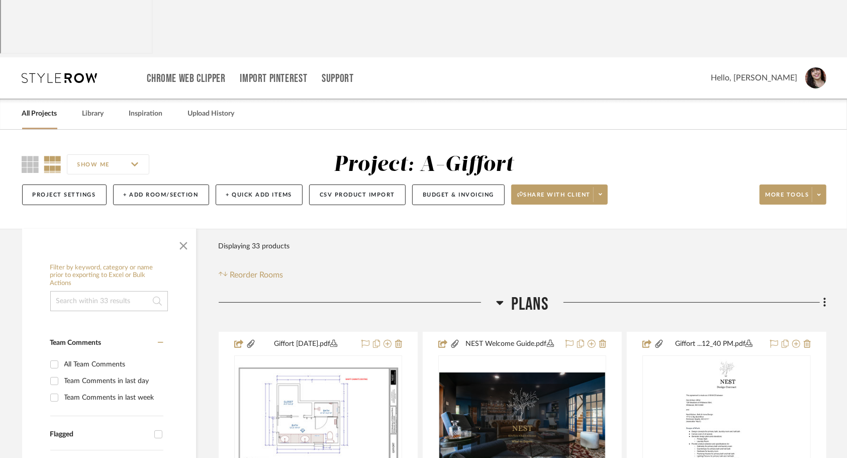
scroll to position [24, 0]
click at [598, 187] on span at bounding box center [600, 194] width 14 height 15
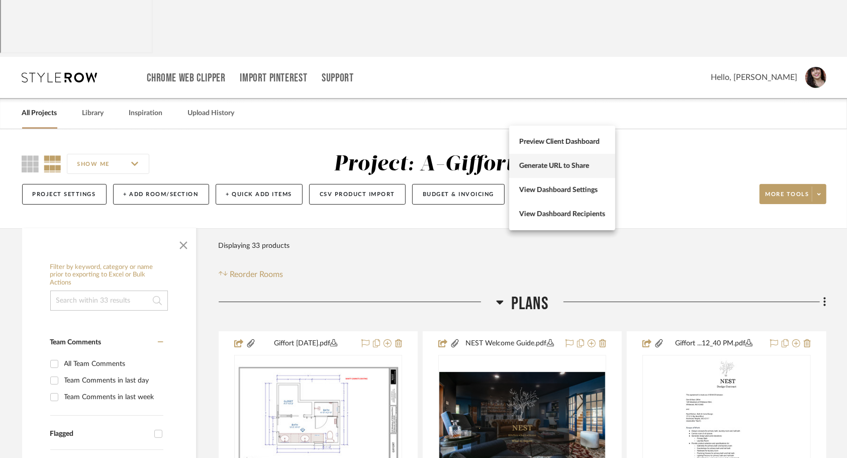
click at [582, 165] on span "Generate URL to Share" at bounding box center [562, 166] width 86 height 9
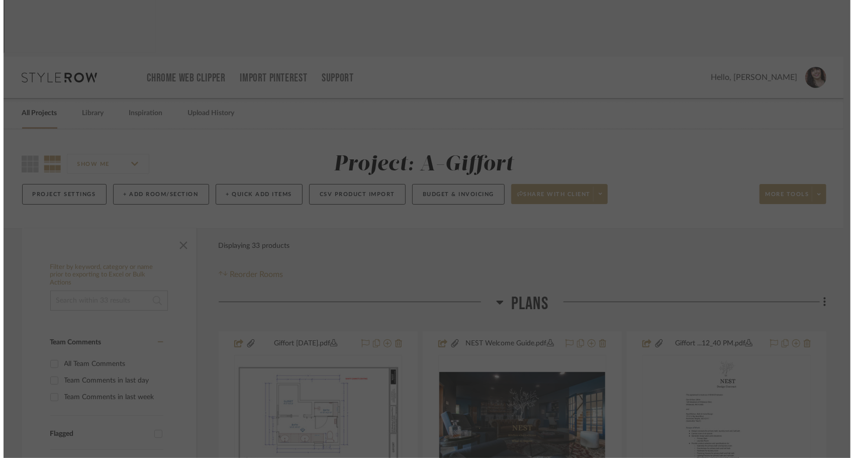
scroll to position [0, 0]
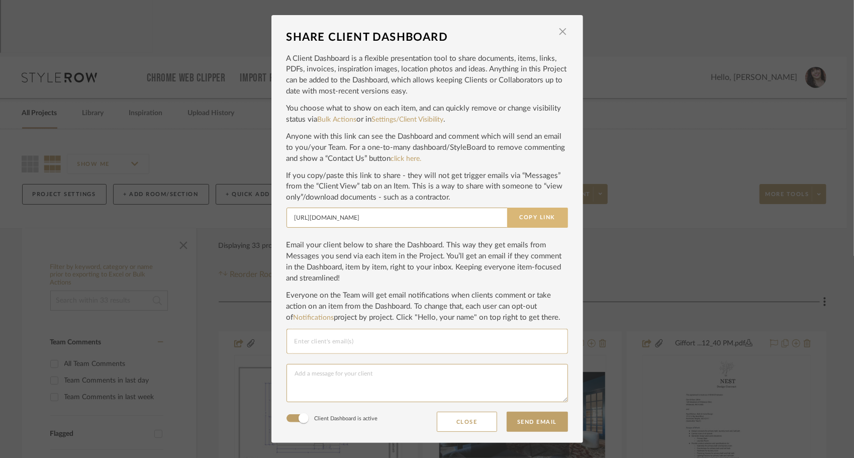
click at [535, 219] on button "Copy Link" at bounding box center [537, 218] width 61 height 20
click at [562, 32] on span "button" at bounding box center [563, 32] width 20 height 20
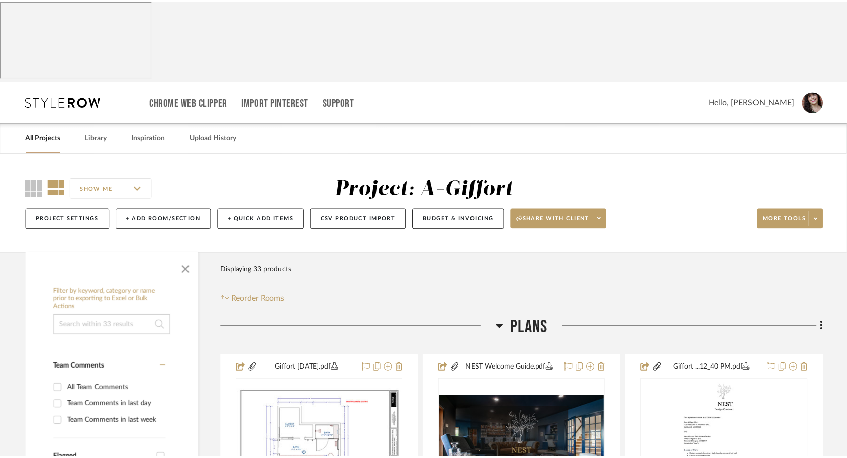
scroll to position [24, 0]
